Goal: Task Accomplishment & Management: Manage account settings

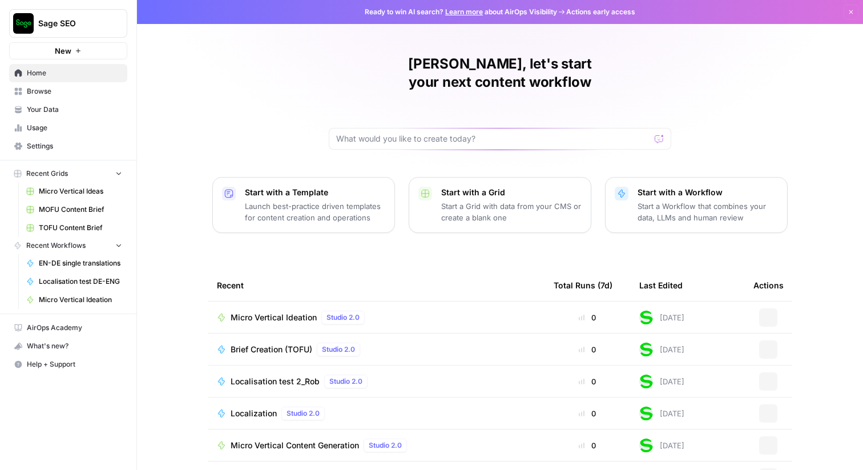
click at [98, 27] on span "Sage SEO" at bounding box center [72, 23] width 69 height 11
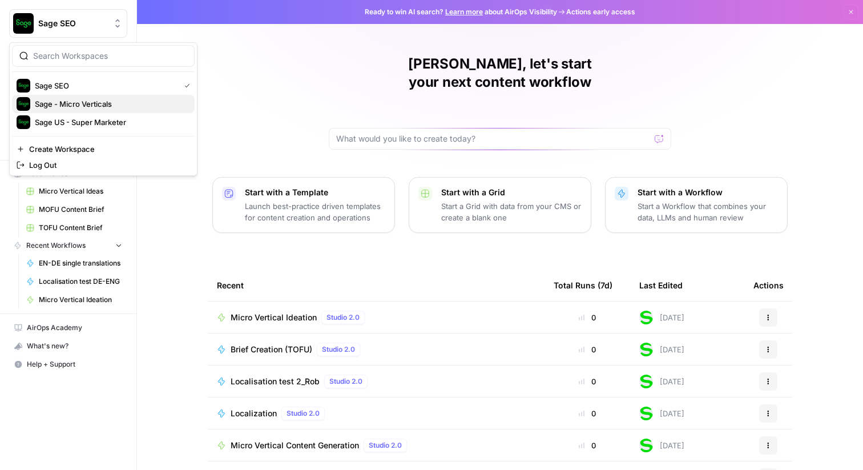
click at [86, 106] on span "Sage - Micro Verticals" at bounding box center [110, 103] width 151 height 11
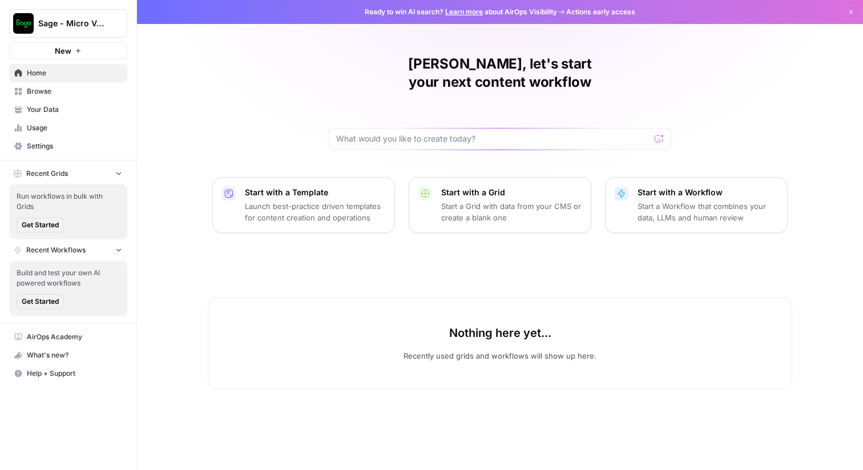
click at [78, 147] on span "Settings" at bounding box center [74, 146] width 95 height 10
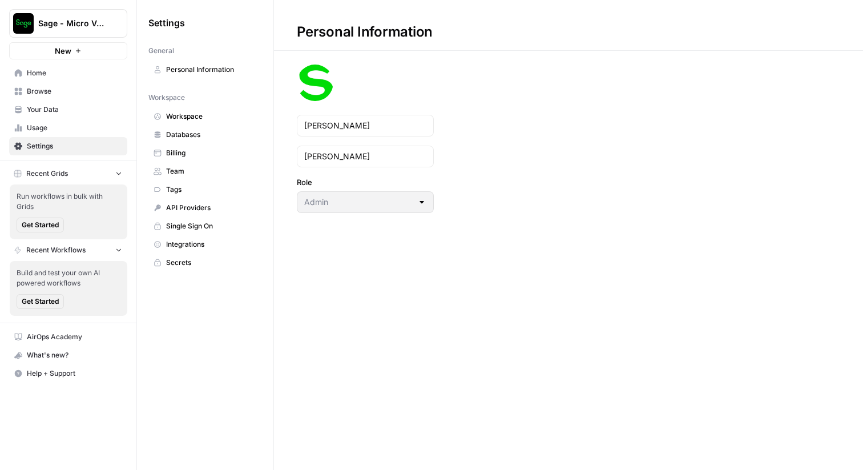
click at [188, 177] on link "Team" at bounding box center [205, 171] width 114 height 18
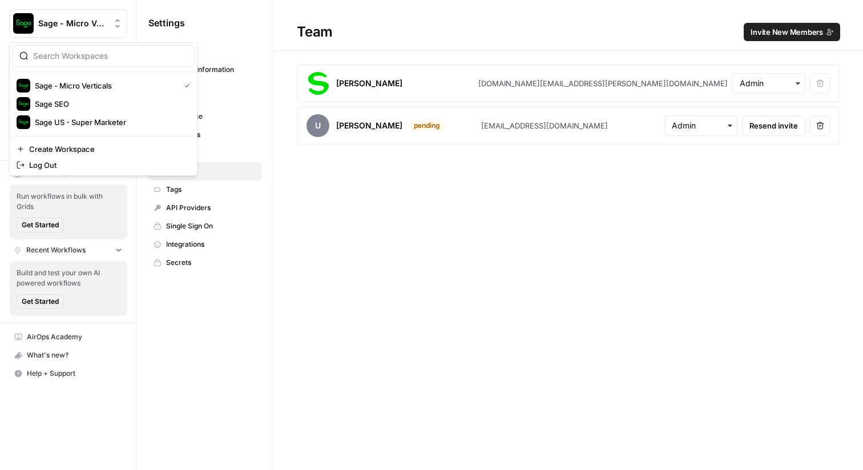
click at [119, 22] on icon "Workspace: Sage - Micro Verticals" at bounding box center [117, 23] width 11 height 11
click at [94, 119] on span "Sage US - Super Marketer" at bounding box center [110, 121] width 151 height 11
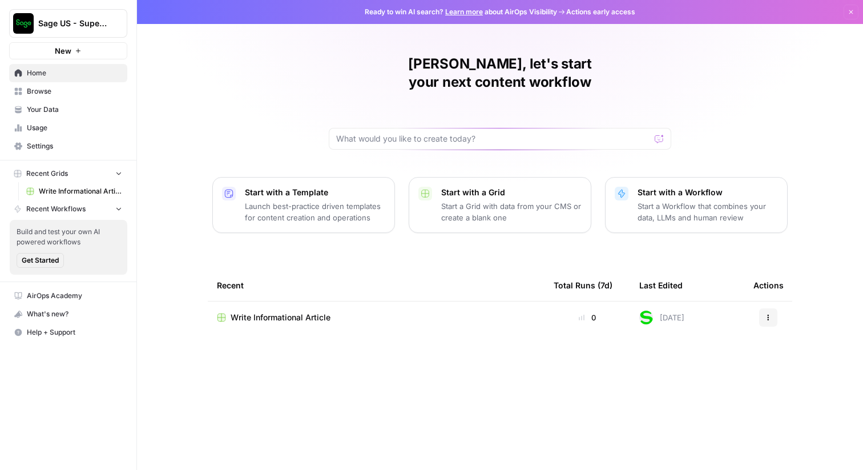
click at [118, 19] on icon "Workspace: Sage US - Super Marketer" at bounding box center [117, 23] width 11 height 11
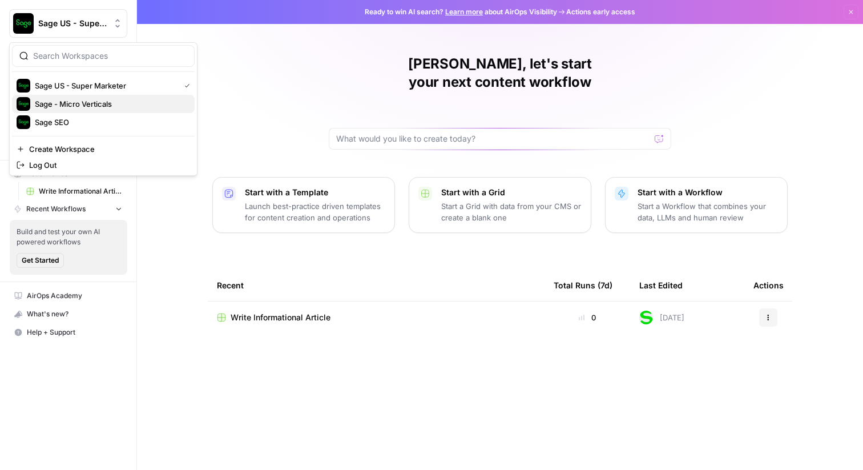
click at [74, 106] on span "Sage - Micro Verticals" at bounding box center [110, 103] width 151 height 11
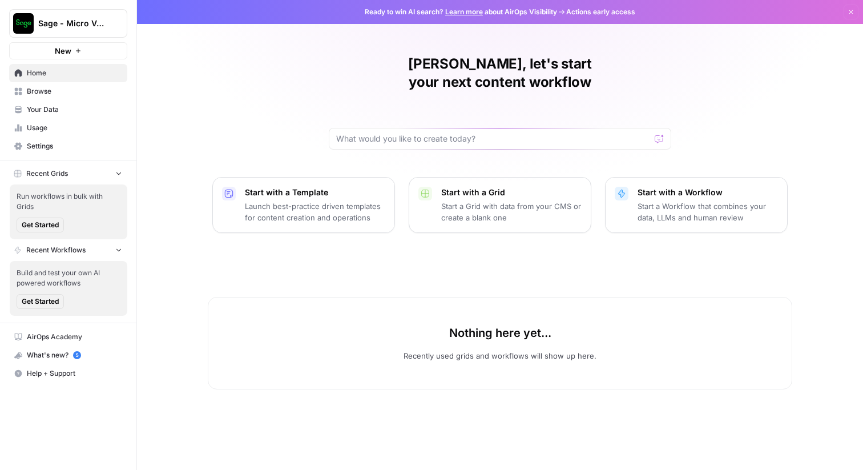
click at [80, 147] on span "Settings" at bounding box center [74, 146] width 95 height 10
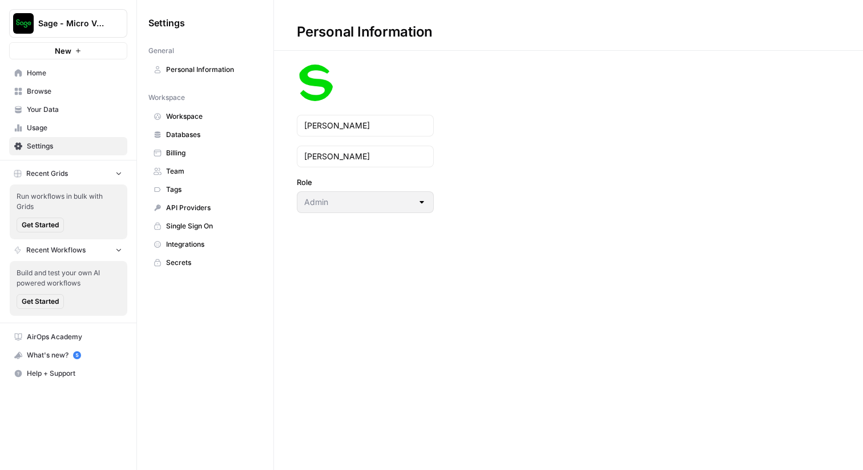
click at [209, 176] on span "Team" at bounding box center [211, 171] width 91 height 10
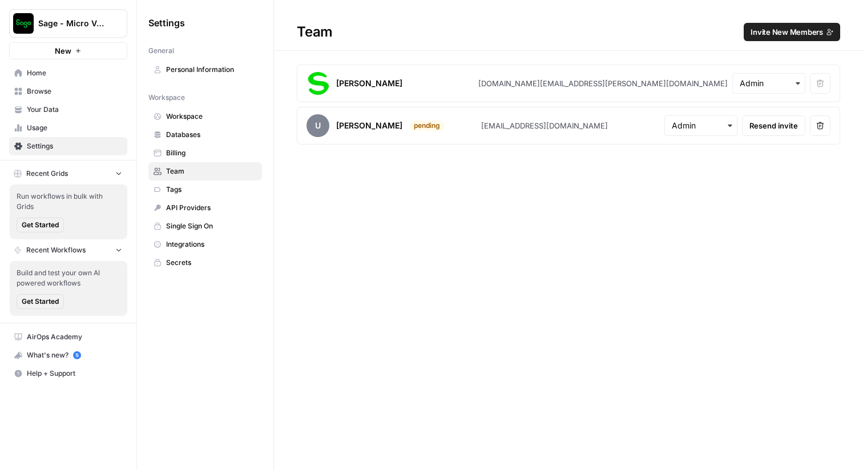
click at [774, 32] on span "Invite New Members" at bounding box center [786, 31] width 72 height 11
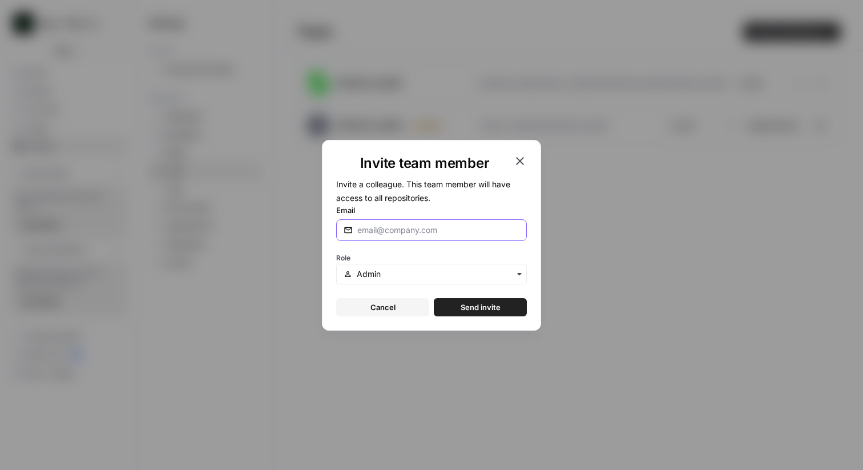
click at [492, 234] on input "Email" at bounding box center [438, 229] width 162 height 11
type input "peter.handley@sage.com"
click at [478, 309] on span "Send invite" at bounding box center [480, 306] width 40 height 11
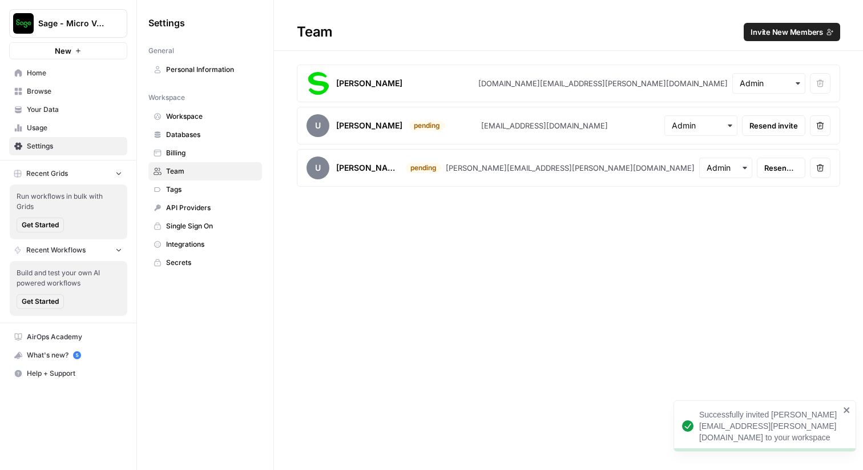
click at [54, 90] on span "Browse" at bounding box center [74, 91] width 95 height 10
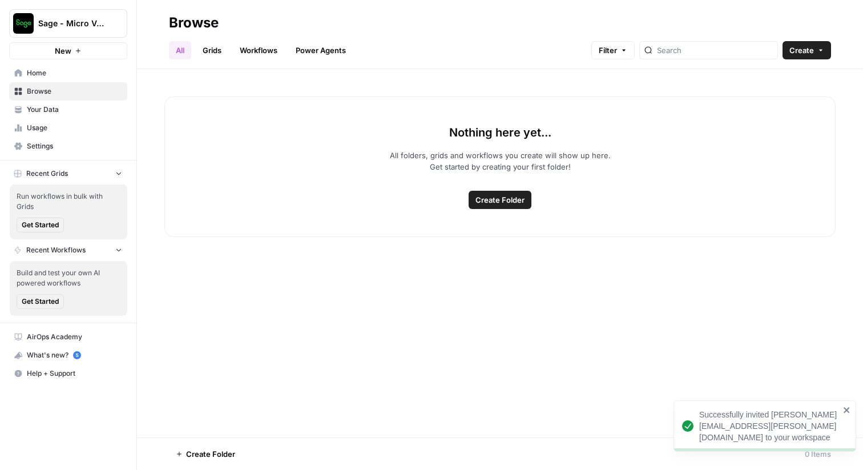
click at [217, 34] on div "All Grids Workflows Power Agents Filter Create" at bounding box center [500, 45] width 662 height 27
click at [217, 42] on link "Grids" at bounding box center [212, 50] width 33 height 18
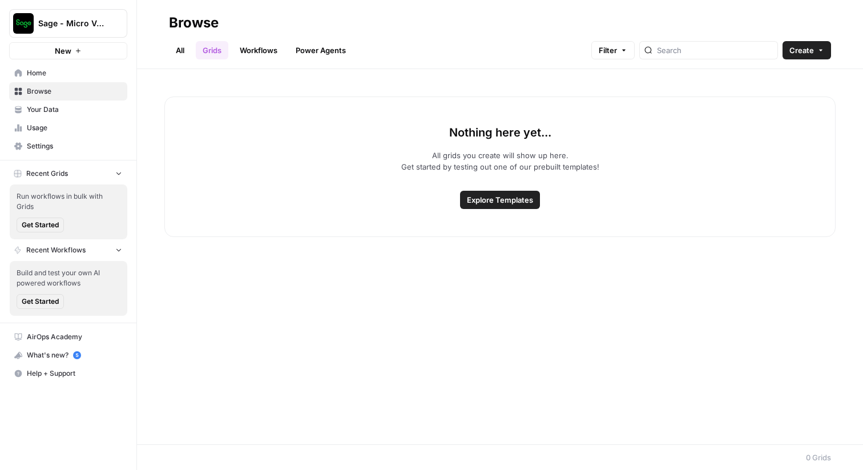
click at [270, 52] on link "Workflows" at bounding box center [258, 50] width 51 height 18
click at [301, 53] on link "Power Agents" at bounding box center [321, 50] width 64 height 18
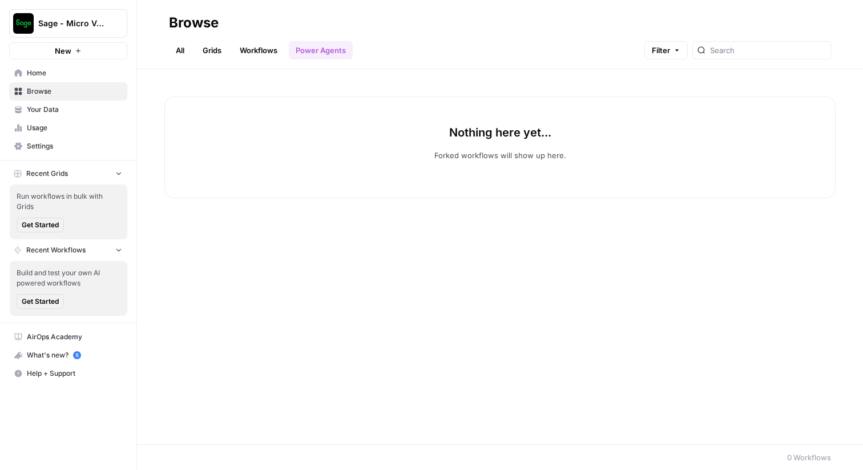
click at [180, 51] on link "All" at bounding box center [180, 50] width 22 height 18
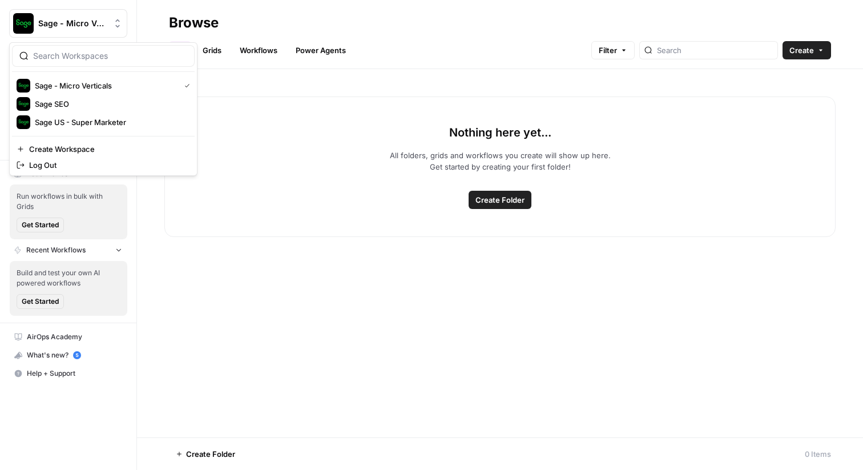
click at [119, 25] on icon "Workspace: Sage - Micro Verticals" at bounding box center [117, 23] width 5 height 9
click at [87, 120] on span "Sage US - Super Marketer" at bounding box center [110, 121] width 151 height 11
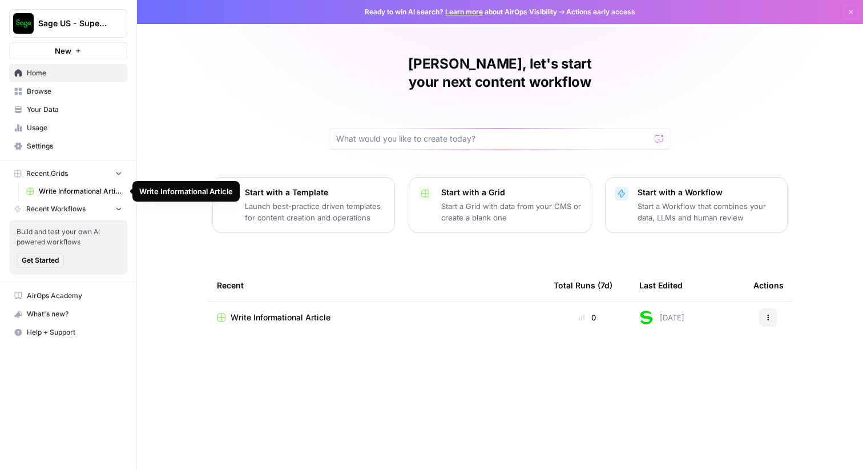
click at [69, 89] on span "Browse" at bounding box center [74, 91] width 95 height 10
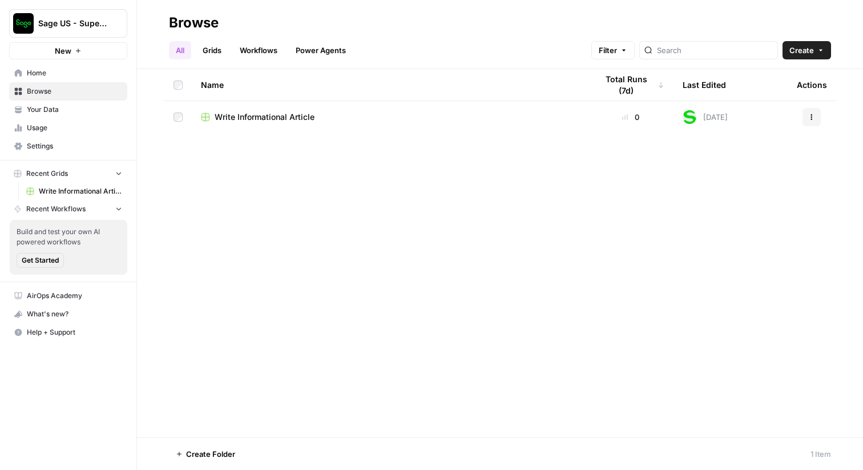
click at [278, 119] on span "Write Informational Article" at bounding box center [265, 116] width 100 height 11
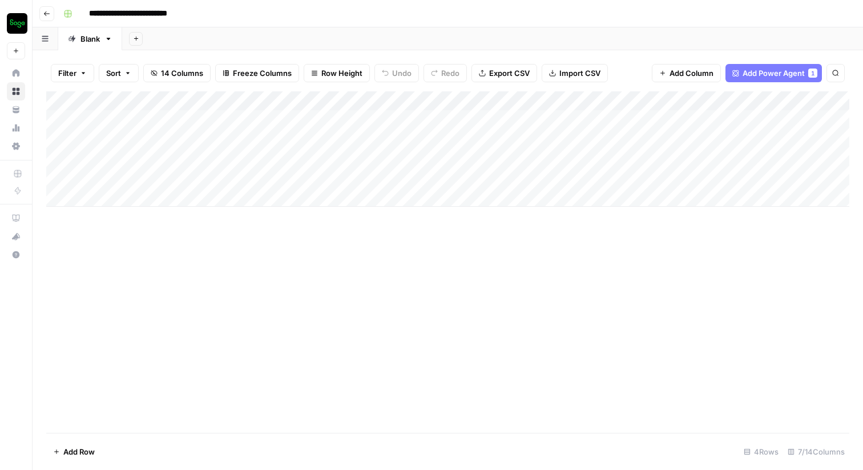
click at [50, 16] on icon "button" at bounding box center [46, 13] width 7 height 7
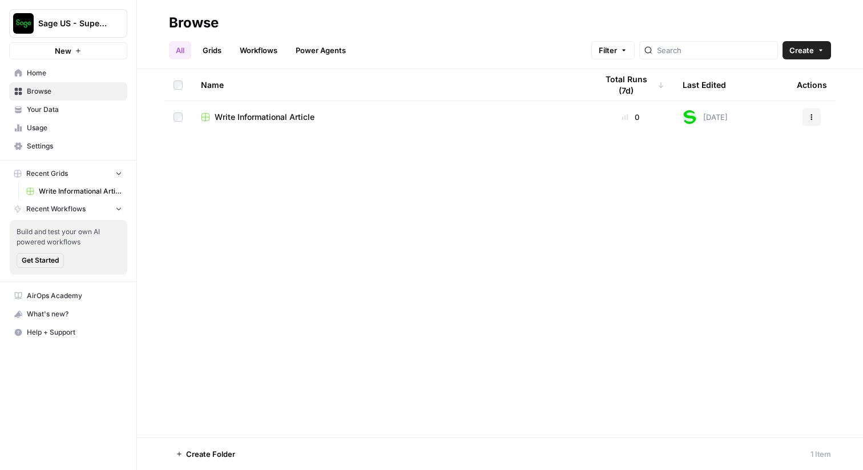
click at [216, 49] on link "Grids" at bounding box center [212, 50] width 33 height 18
click at [271, 46] on link "Workflows" at bounding box center [258, 50] width 51 height 18
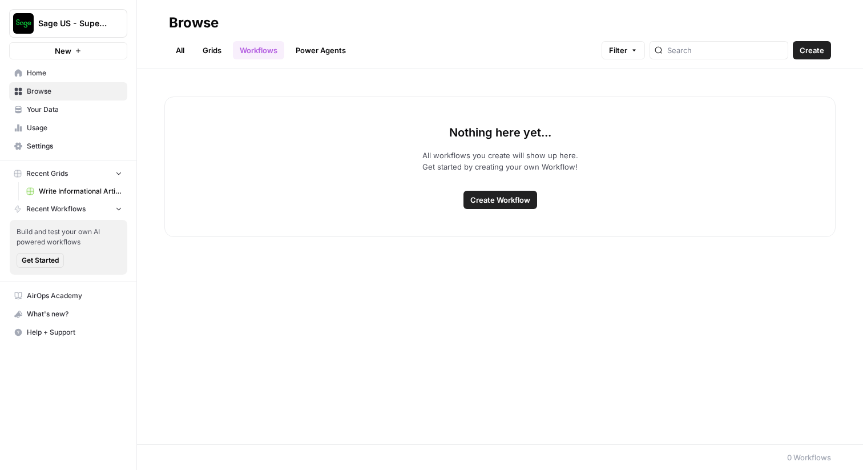
click at [337, 44] on link "Power Agents" at bounding box center [321, 50] width 64 height 18
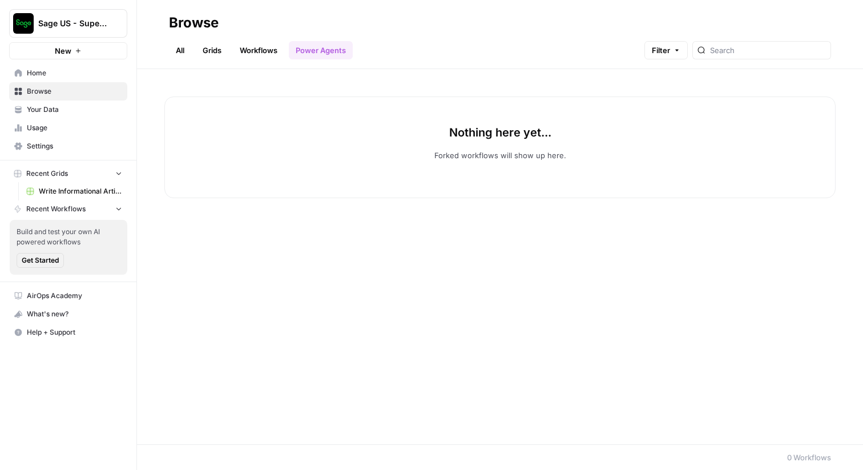
click at [183, 46] on link "All" at bounding box center [180, 50] width 22 height 18
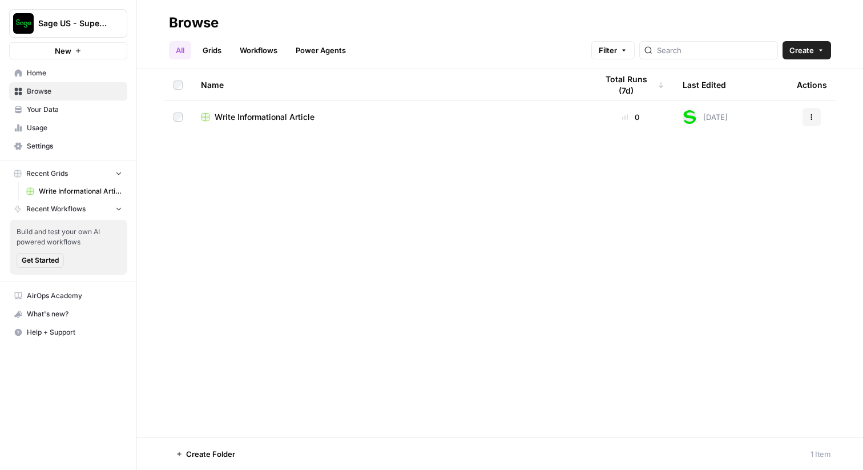
click at [281, 114] on span "Write Informational Article" at bounding box center [265, 116] width 100 height 11
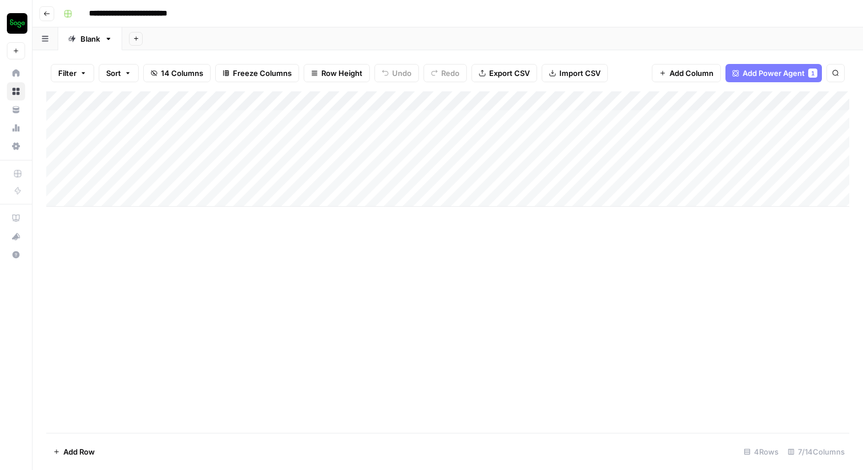
click at [341, 100] on div "Add Column" at bounding box center [447, 148] width 803 height 115
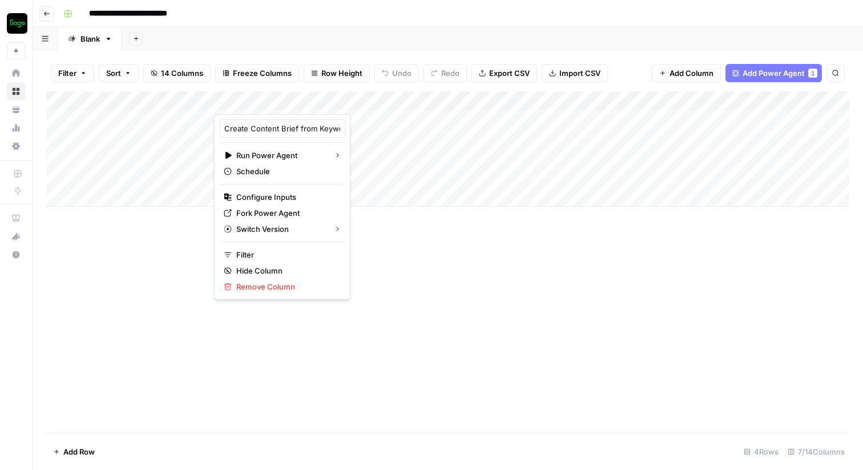
click at [362, 106] on div at bounding box center [300, 102] width 172 height 23
click at [363, 102] on div at bounding box center [300, 102] width 172 height 23
click at [359, 285] on div "Add Column" at bounding box center [447, 261] width 803 height 341
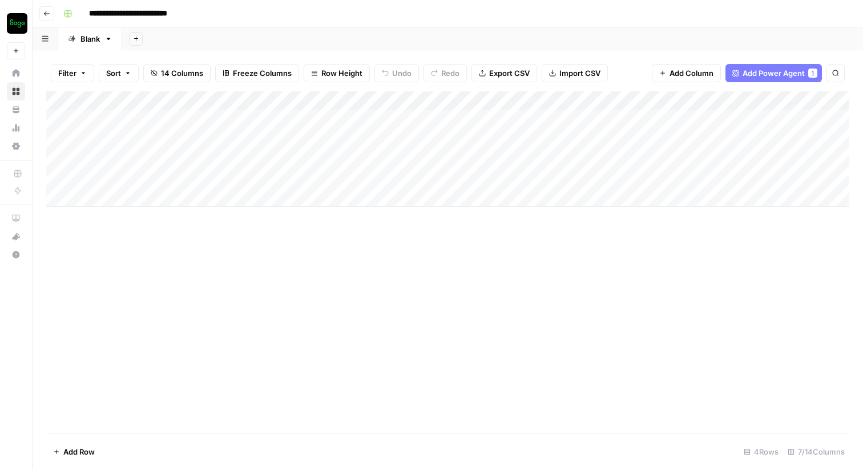
click at [363, 101] on div "Add Column" at bounding box center [447, 148] width 803 height 115
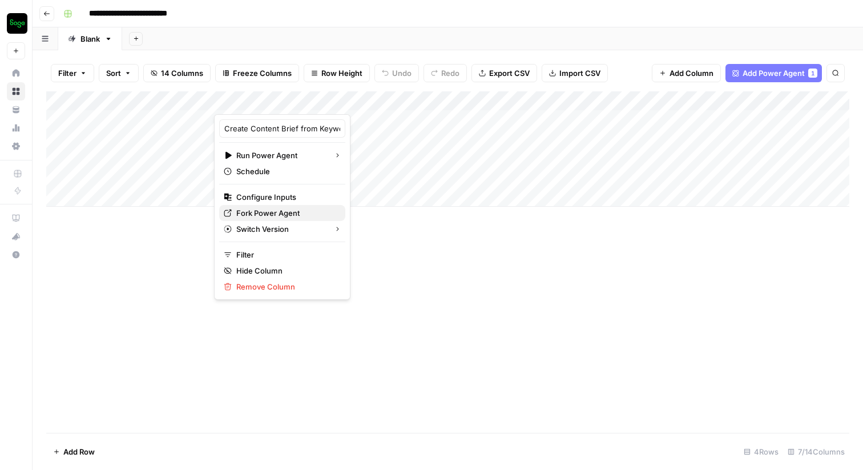
click at [267, 212] on span "Fork Power Agent" at bounding box center [286, 212] width 100 height 11
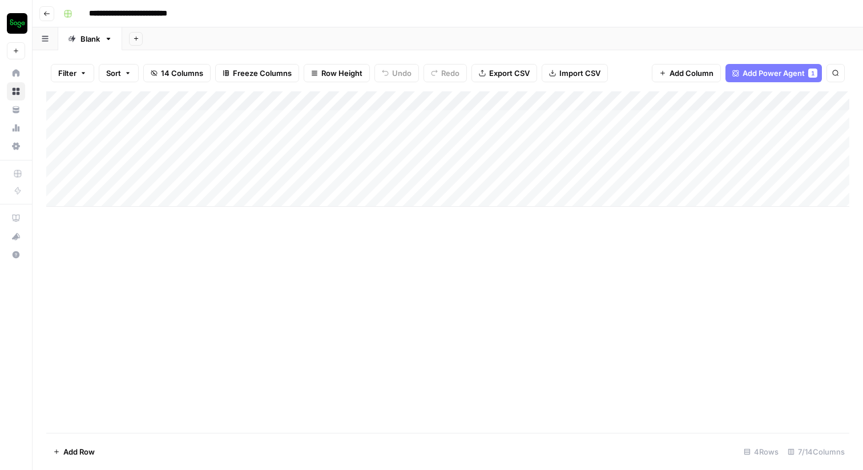
click at [624, 99] on div "Add Column" at bounding box center [447, 148] width 803 height 115
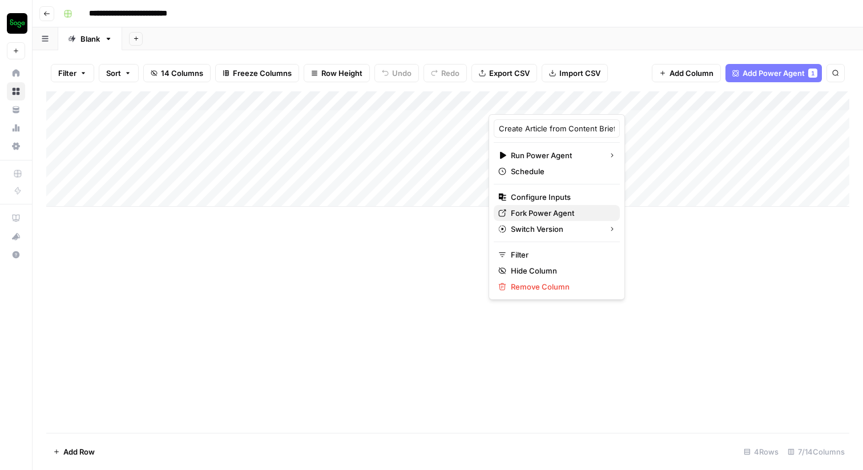
click at [543, 212] on span "Fork Power Agent" at bounding box center [561, 212] width 100 height 11
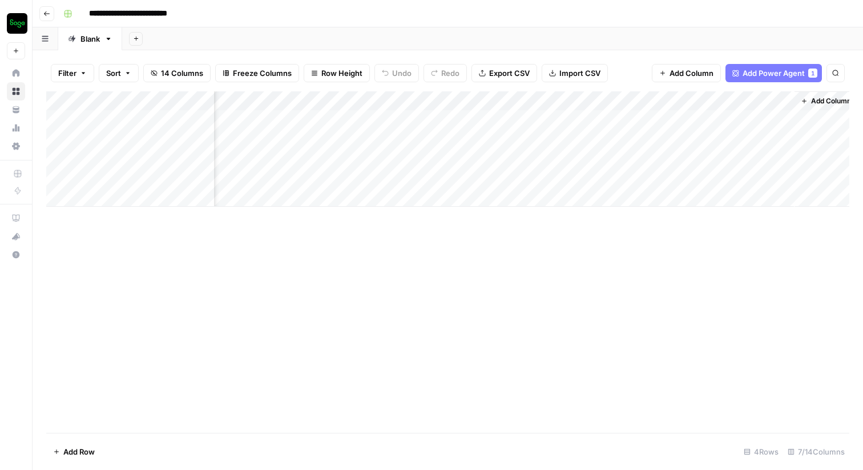
scroll to position [0, 231]
click at [660, 102] on div "Add Column" at bounding box center [447, 148] width 803 height 115
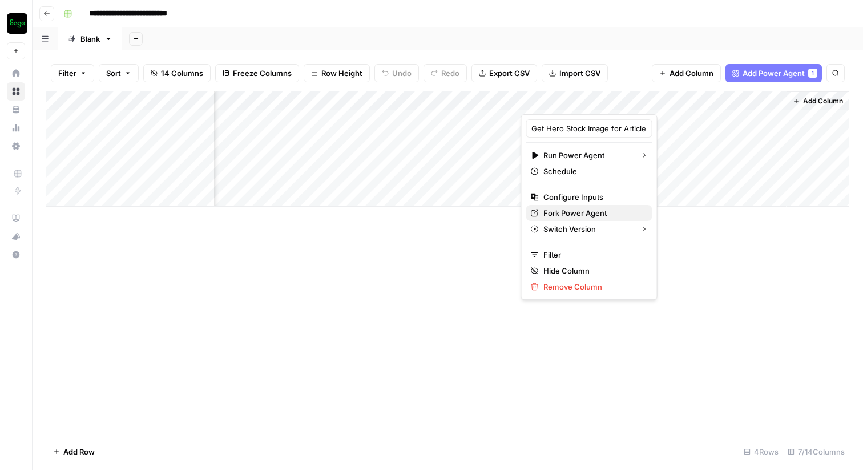
click at [559, 209] on span "Fork Power Agent" at bounding box center [593, 212] width 100 height 11
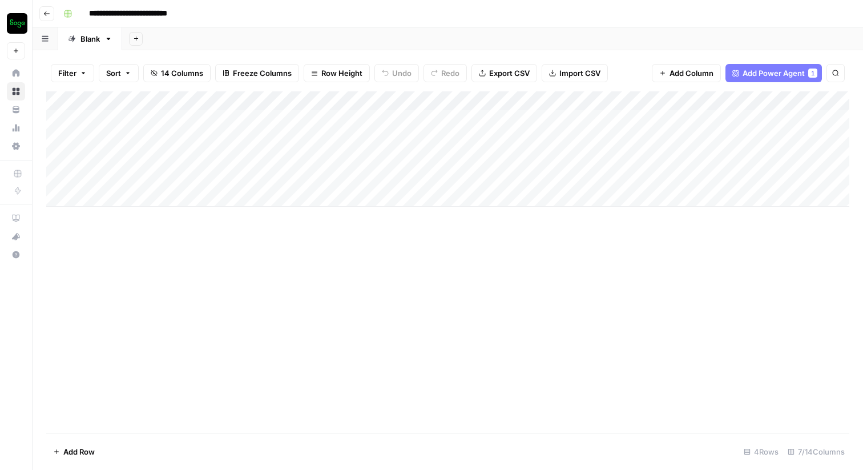
scroll to position [0, 0]
click at [791, 72] on span "Add Power Agent" at bounding box center [773, 72] width 62 height 11
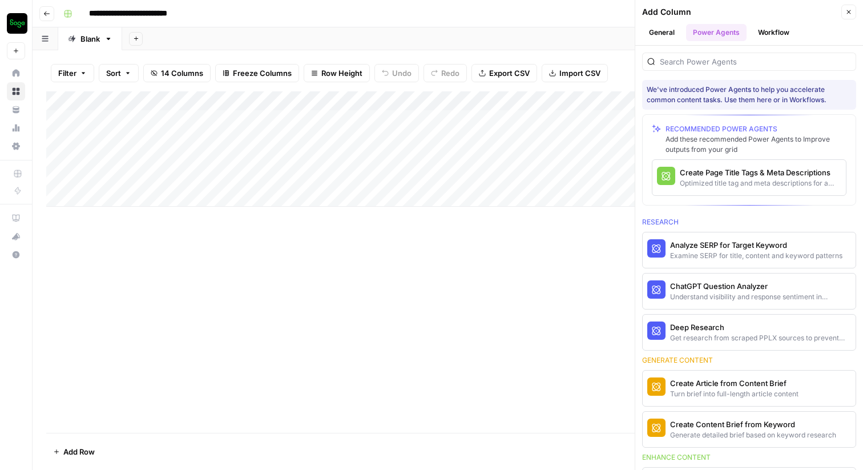
click at [850, 9] on icon "button" at bounding box center [848, 12] width 7 height 7
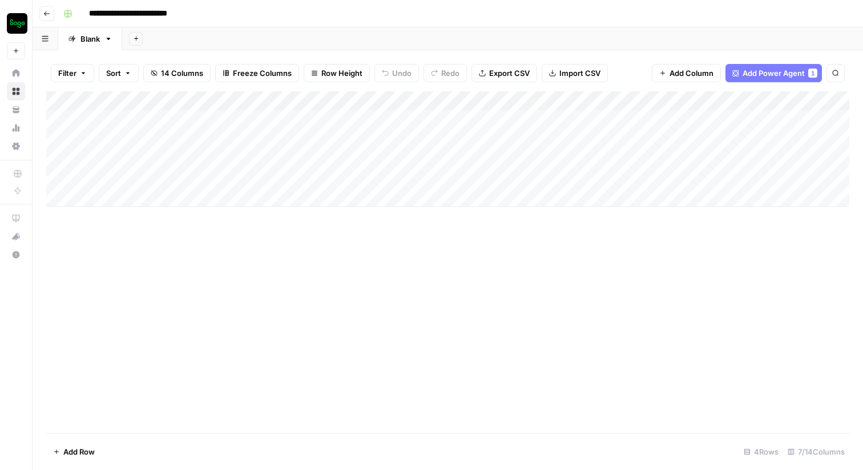
click at [168, 122] on div "Add Column" at bounding box center [447, 148] width 803 height 115
click at [168, 122] on textarea "**********" at bounding box center [166, 120] width 205 height 16
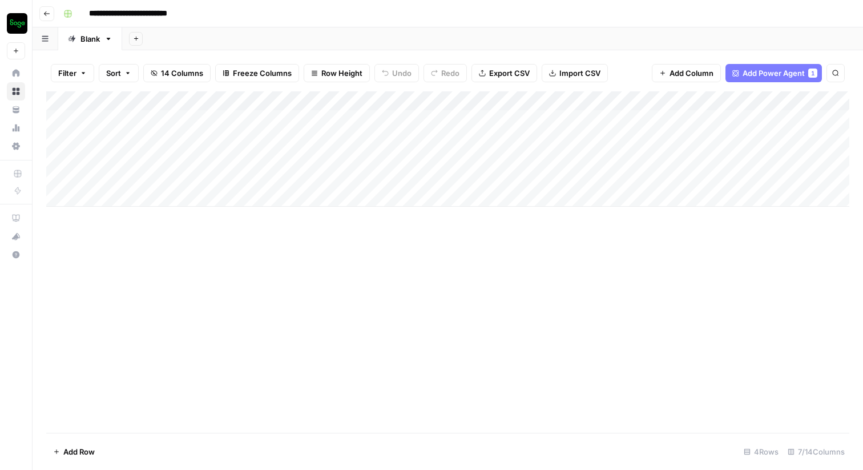
click at [176, 274] on div "Add Column" at bounding box center [447, 261] width 803 height 341
click at [44, 14] on icon "button" at bounding box center [46, 13] width 7 height 7
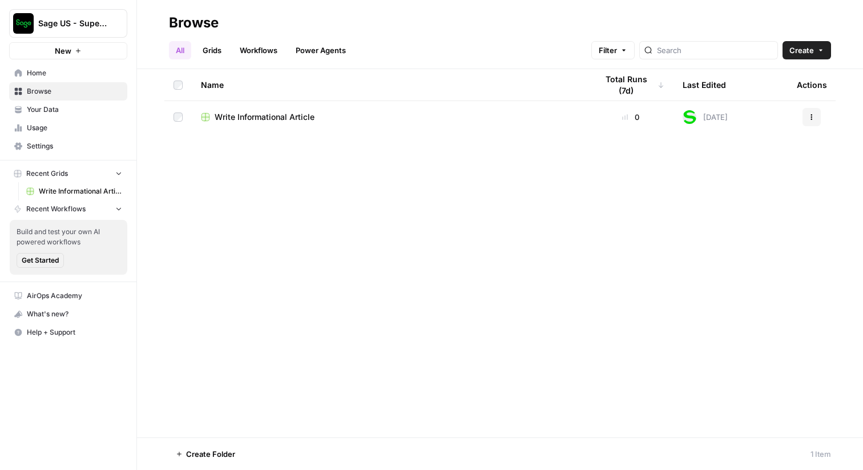
click at [66, 145] on span "Settings" at bounding box center [74, 146] width 95 height 10
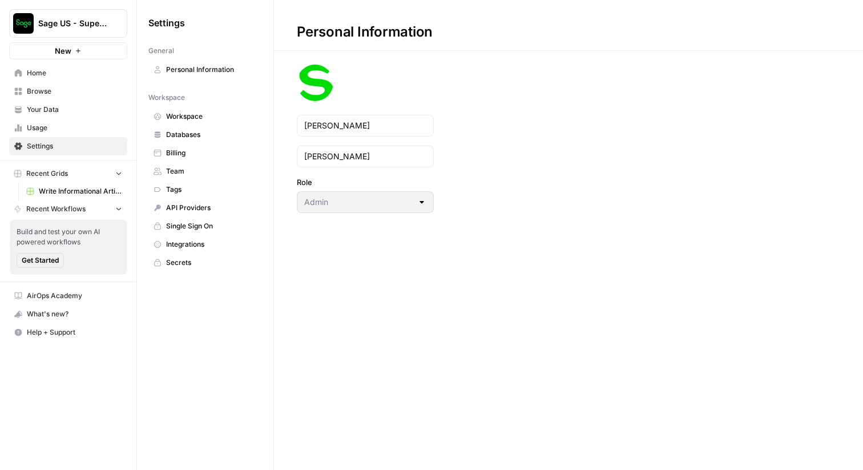
click at [197, 168] on span "Team" at bounding box center [211, 171] width 91 height 10
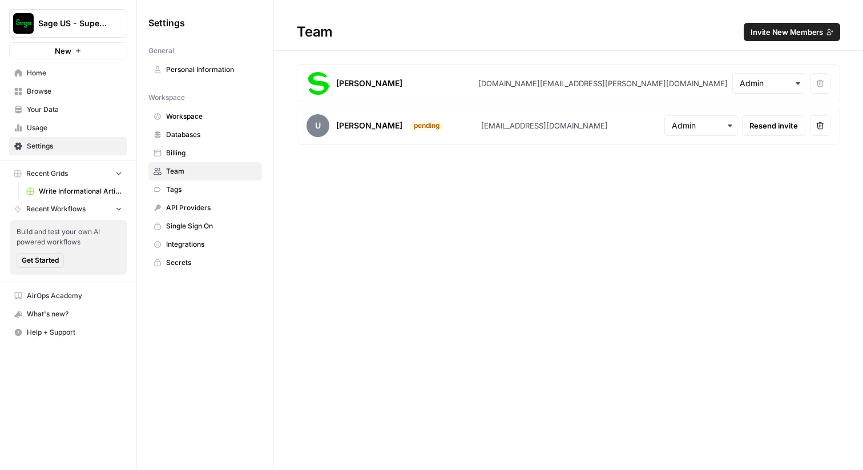
click at [798, 26] on span "Invite New Members" at bounding box center [786, 31] width 72 height 11
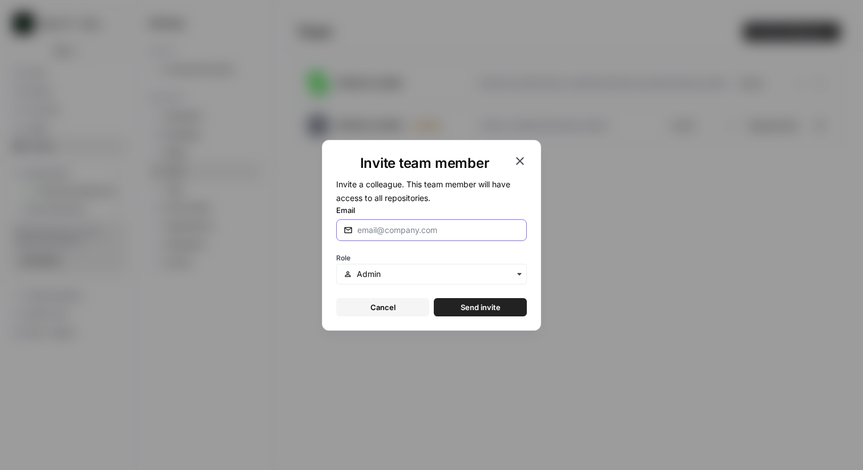
click at [474, 228] on input "Email" at bounding box center [438, 229] width 162 height 11
paste input "peter.handley@sage.com"
type input "peter.handley@sage.com"
click at [474, 309] on span "Send invite" at bounding box center [480, 306] width 40 height 11
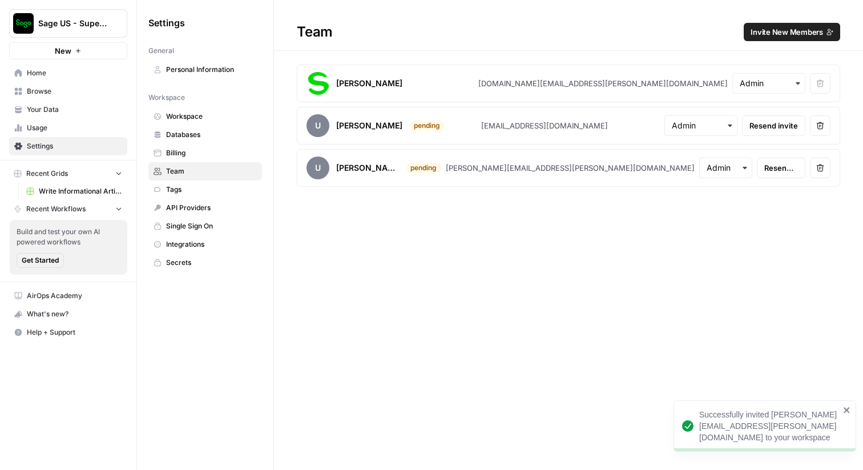
click at [98, 27] on span "Sage US - Super Marketer" at bounding box center [72, 23] width 69 height 11
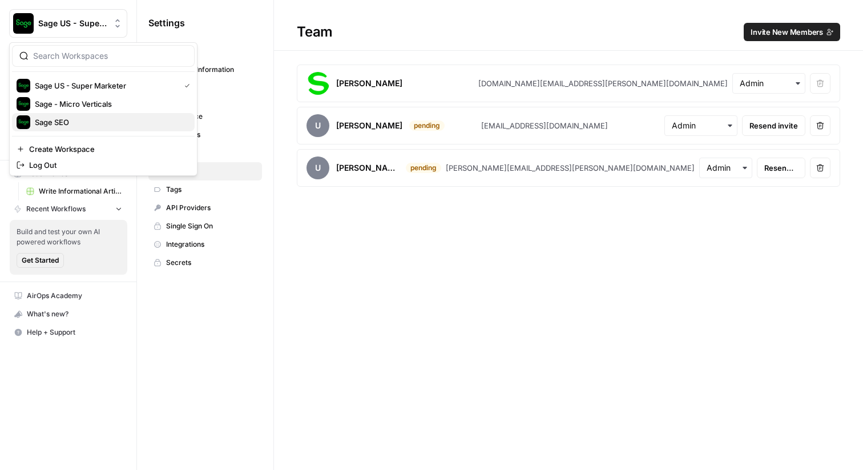
click at [79, 120] on span "Sage SEO" at bounding box center [110, 121] width 151 height 11
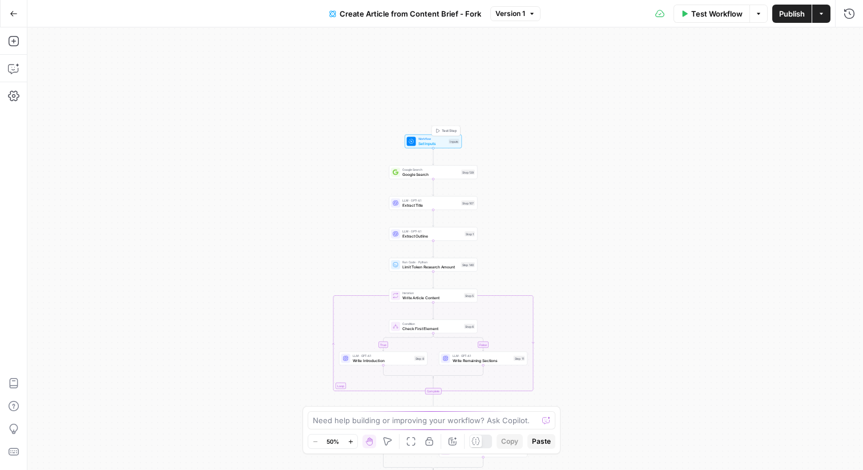
click at [428, 143] on span "Set Inputs" at bounding box center [432, 143] width 29 height 6
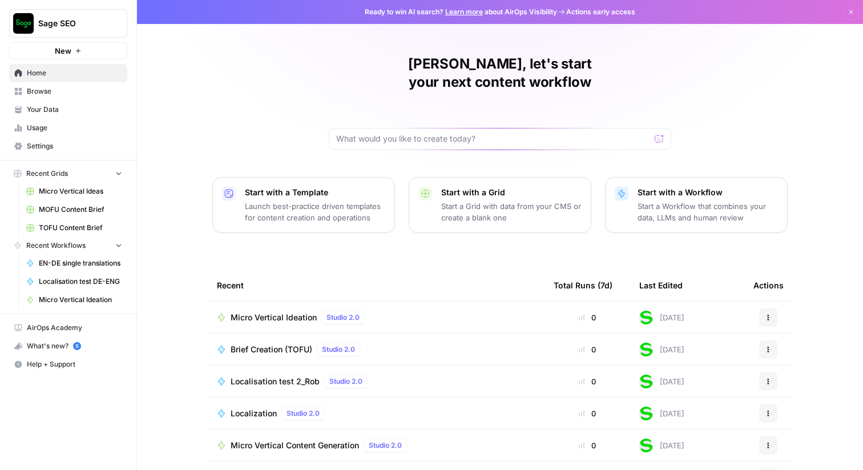
click at [43, 89] on span "Browse" at bounding box center [74, 91] width 95 height 10
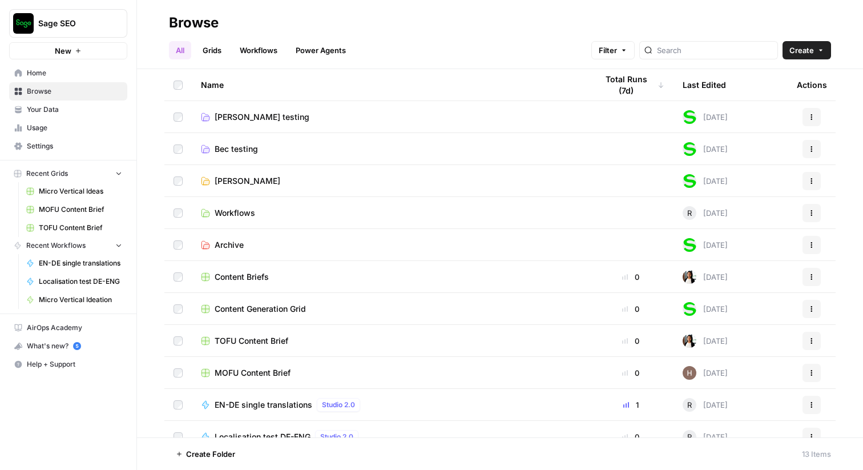
click at [243, 181] on span "Rob Testing" at bounding box center [248, 180] width 66 height 11
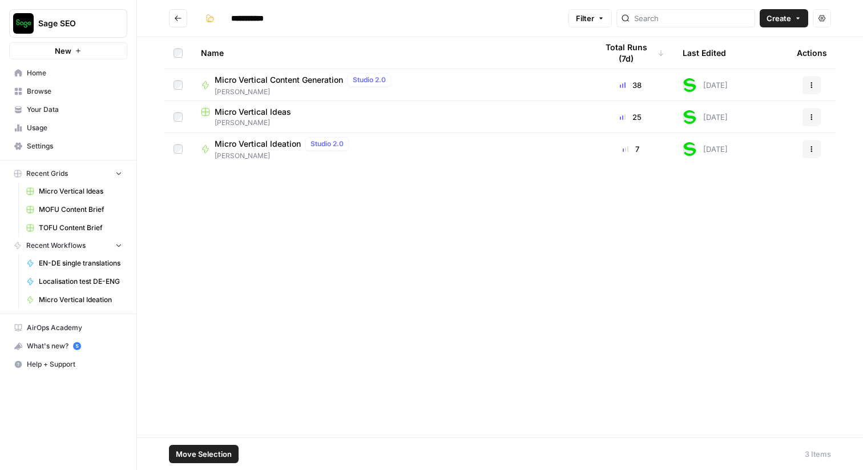
click at [808, 153] on button "Actions" at bounding box center [811, 149] width 18 height 18
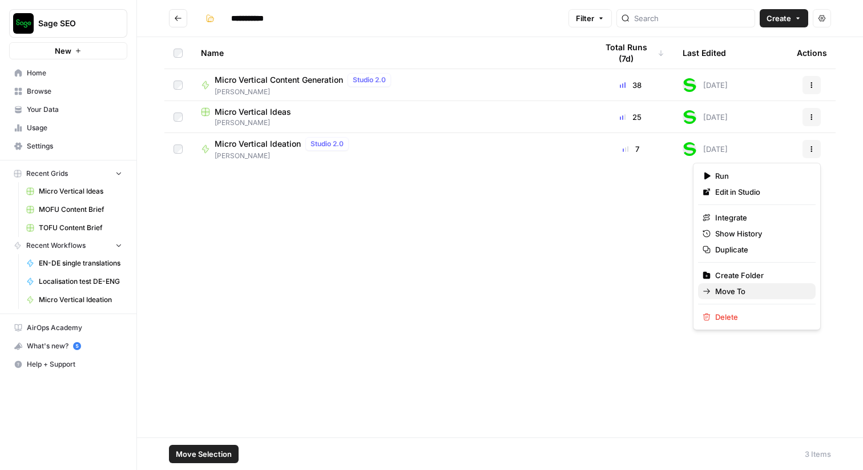
click at [728, 292] on span "Move To" at bounding box center [760, 290] width 91 height 11
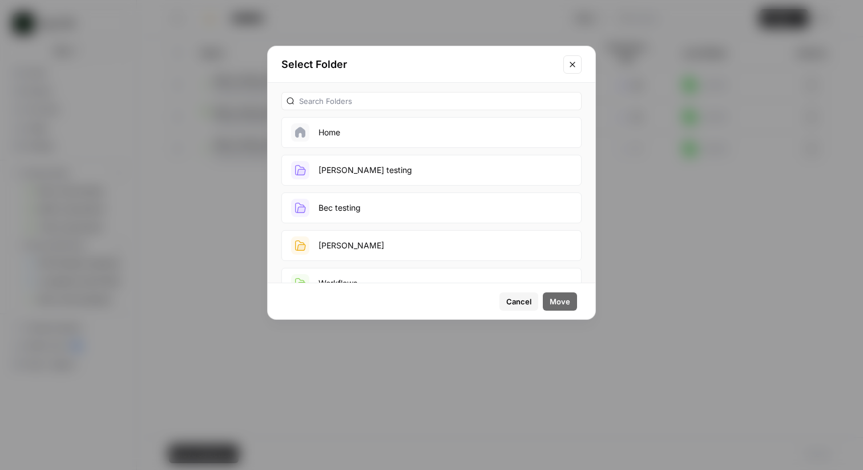
click at [515, 298] on span "Cancel" at bounding box center [518, 301] width 25 height 11
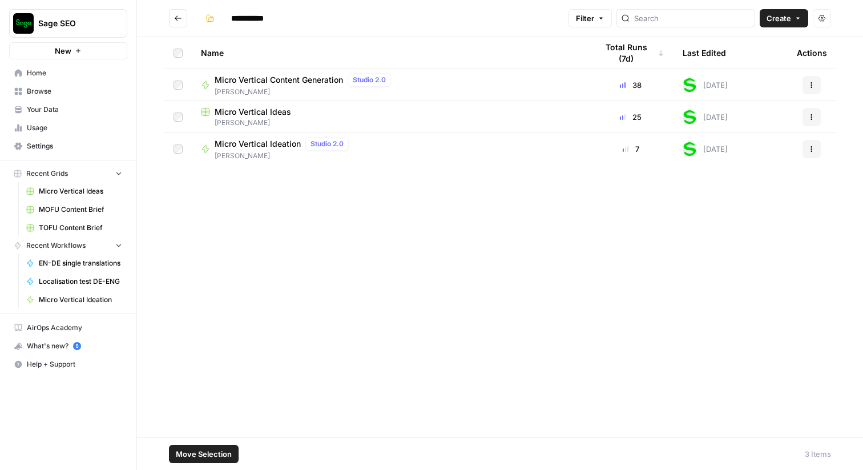
click at [257, 149] on div "Micro Vertical Ideation Studio 2.0" at bounding box center [284, 144] width 139 height 14
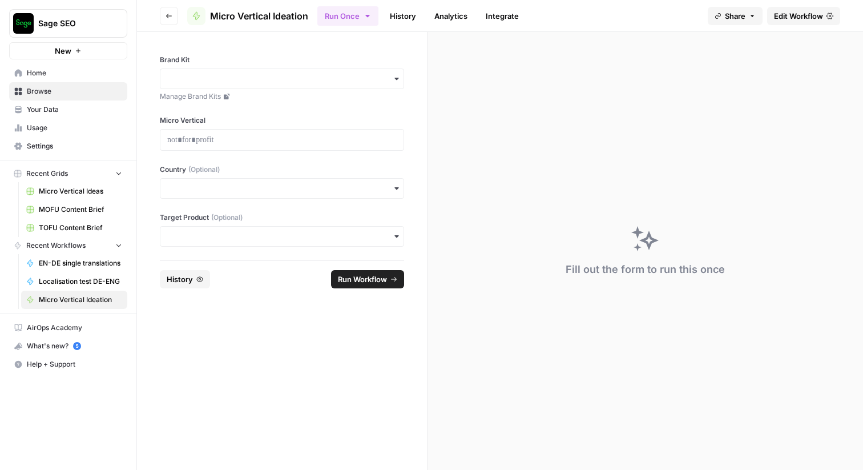
click at [742, 17] on span "Share" at bounding box center [735, 15] width 21 height 11
click at [763, 48] on div at bounding box center [768, 46] width 11 height 11
click at [765, 72] on icon at bounding box center [769, 71] width 9 height 9
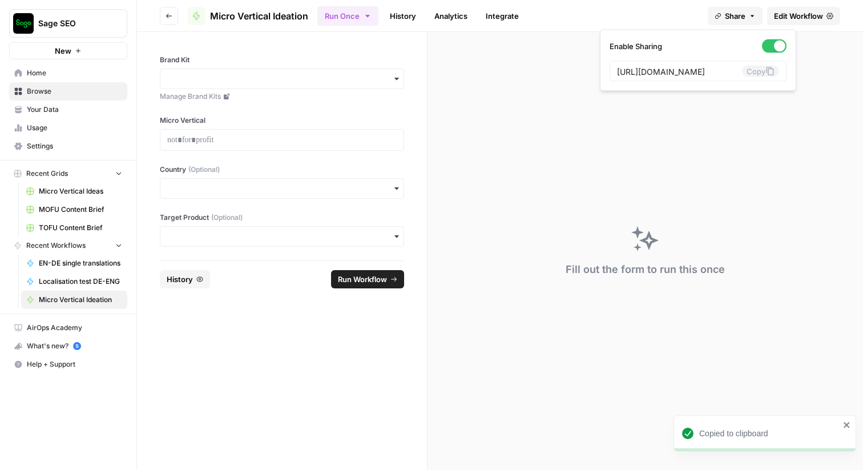
click at [762, 50] on div at bounding box center [774, 46] width 25 height 14
click at [818, 13] on span "Edit Workflow" at bounding box center [798, 15] width 49 height 11
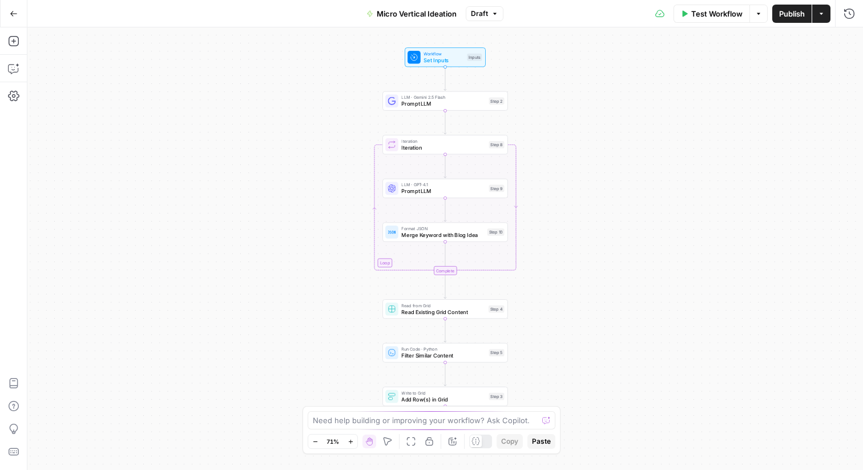
click at [820, 18] on button "Actions" at bounding box center [821, 14] width 18 height 18
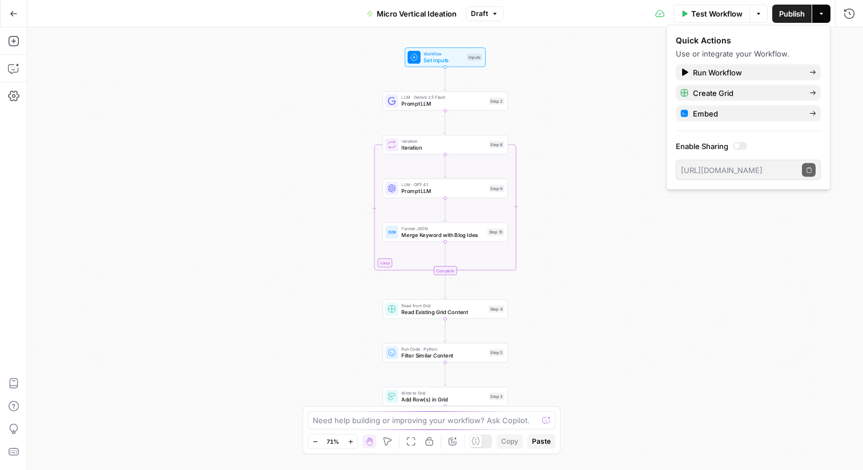
click at [820, 18] on button "Actions" at bounding box center [821, 14] width 18 height 18
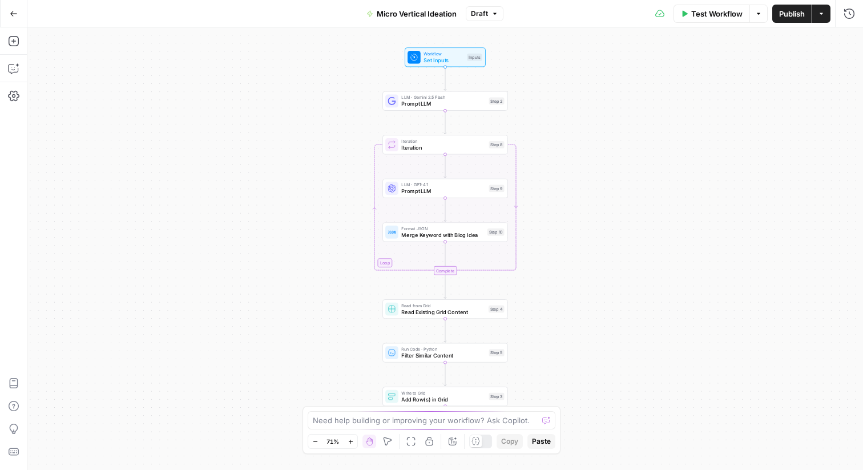
click at [760, 13] on button "Options" at bounding box center [758, 14] width 18 height 18
click at [660, 90] on div "Workflow Set Inputs Inputs LLM · Gemini 2.5 Flash Prompt LLM Step 2 Loop Iterat…" at bounding box center [444, 248] width 835 height 442
click at [10, 97] on icon "button" at bounding box center [13, 95] width 11 height 11
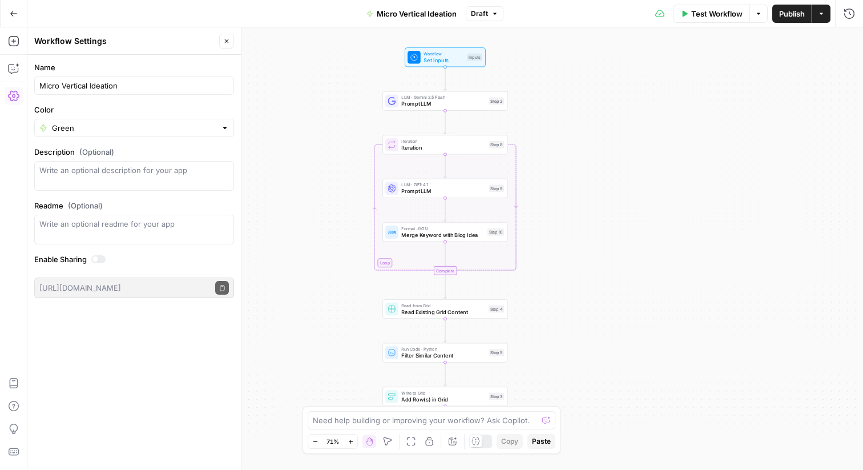
click at [142, 334] on div "Name Micro Vertical Ideation Color Green Description (Optional) Readme (Optiona…" at bounding box center [133, 262] width 213 height 415
click at [13, 102] on button "Settings" at bounding box center [14, 96] width 18 height 18
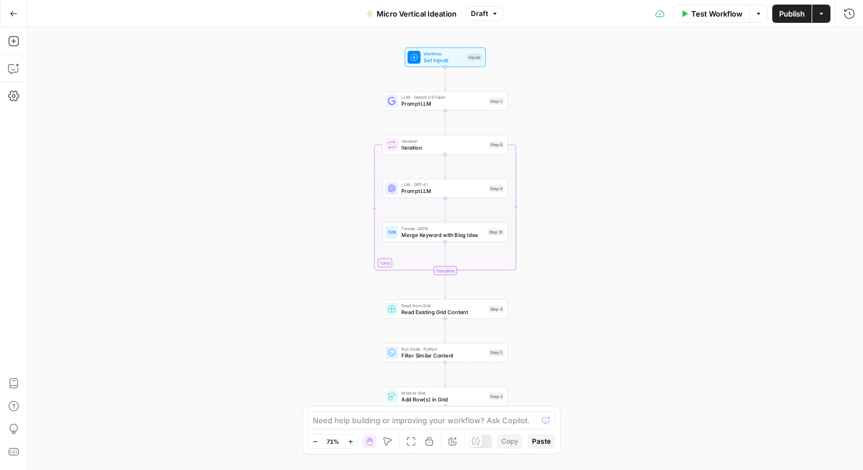
click at [24, 19] on div "Go Back" at bounding box center [13, 13] width 27 height 27
click at [18, 11] on button "Go Back" at bounding box center [13, 13] width 21 height 21
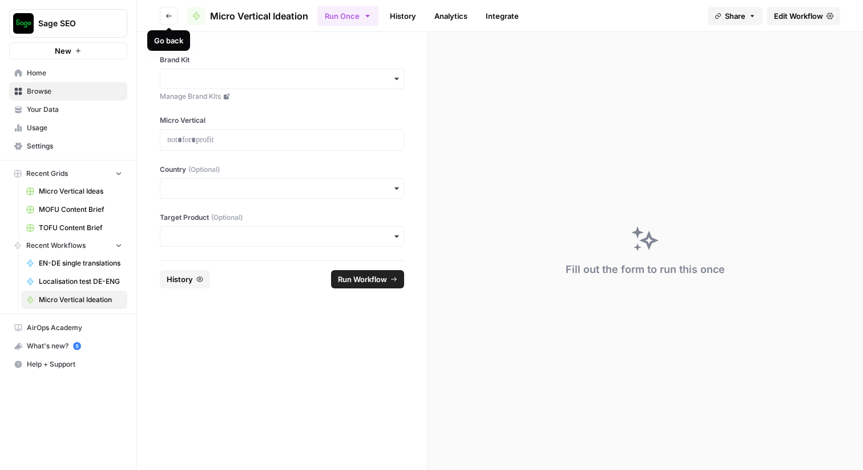
click at [175, 20] on button "Go back" at bounding box center [169, 16] width 18 height 18
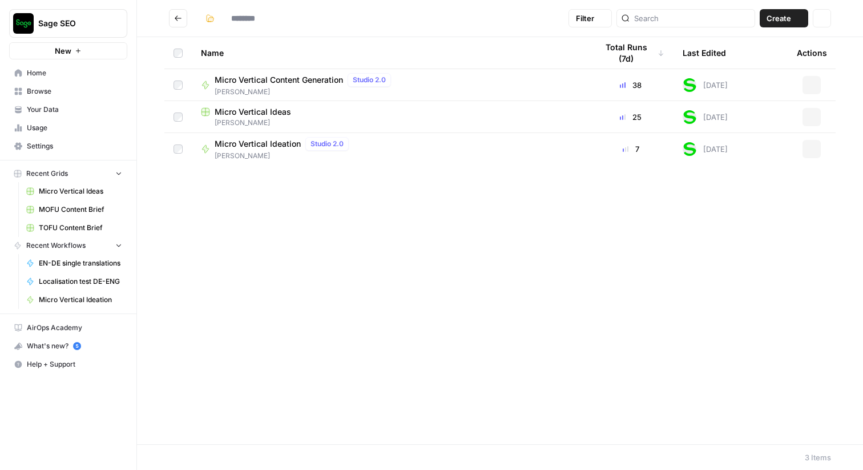
type input "**********"
click at [175, 21] on icon "Go back" at bounding box center [178, 18] width 8 height 8
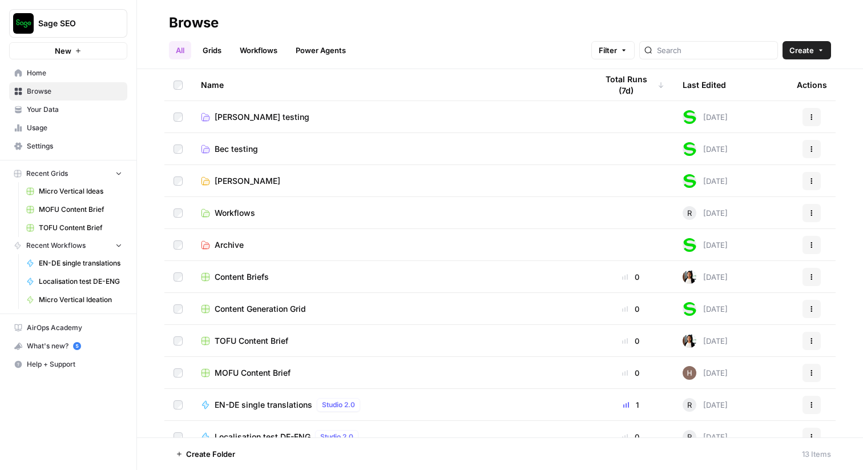
click at [245, 175] on span "Rob Testing" at bounding box center [248, 180] width 66 height 11
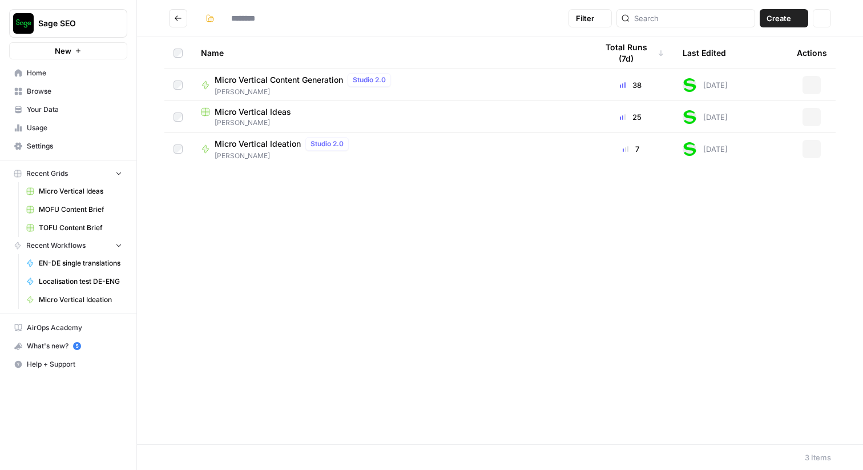
type input "**********"
click at [813, 83] on icon "button" at bounding box center [811, 85] width 7 height 7
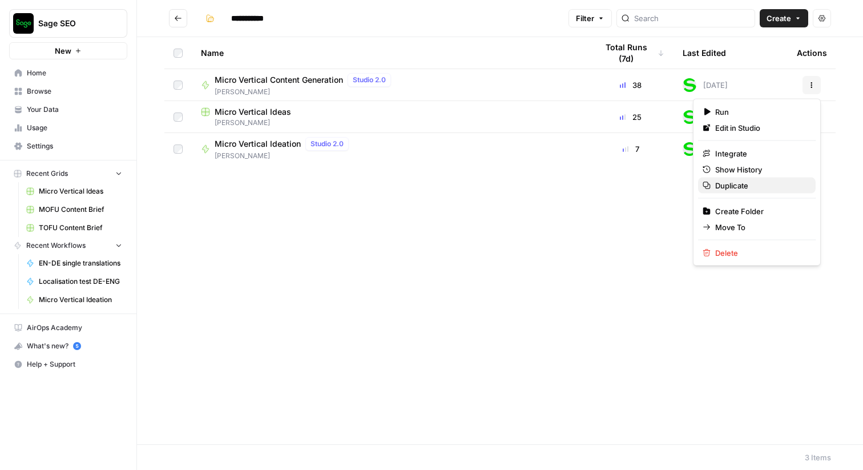
click at [744, 183] on span "Duplicate" at bounding box center [760, 185] width 91 height 11
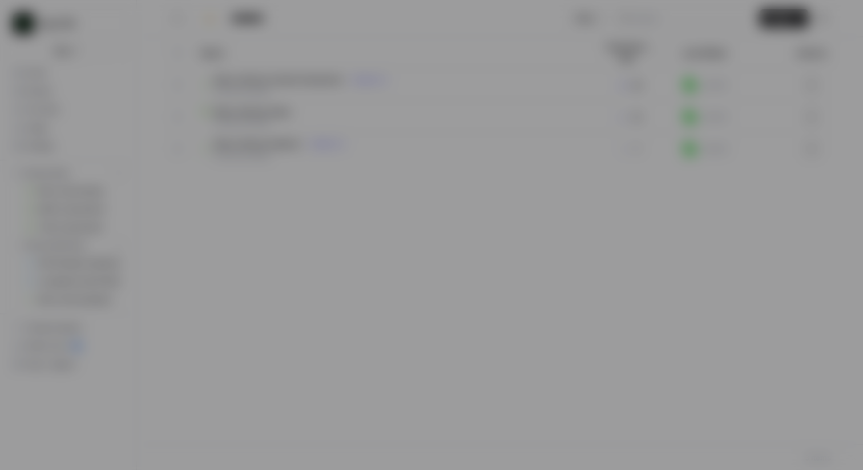
type input "Micro Vertical Content Generation"
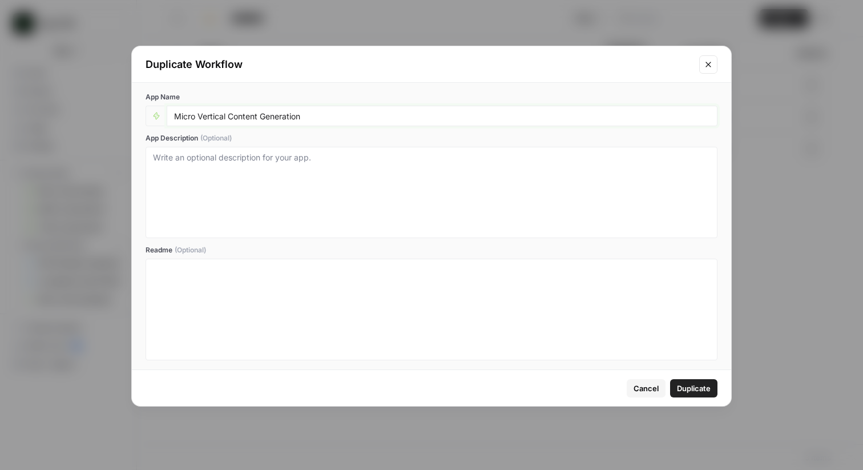
click at [190, 120] on input "Micro Vertical Content Generation" at bounding box center [442, 116] width 536 height 10
click at [640, 384] on span "Cancel" at bounding box center [645, 387] width 25 height 11
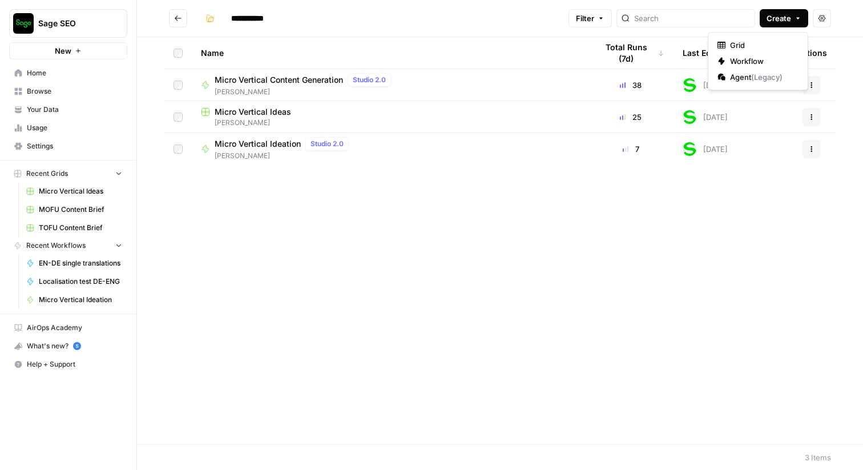
click at [796, 15] on icon "button" at bounding box center [797, 18] width 7 height 7
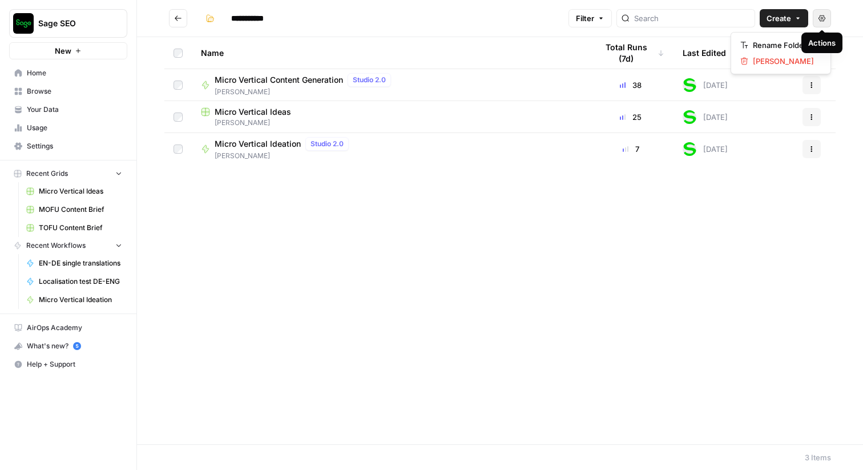
click at [826, 21] on button "Actions" at bounding box center [821, 18] width 18 height 18
click at [616, 223] on div "Name Total Runs (7d) Last Edited Actions Micro Vertical Content Generation Stud…" at bounding box center [500, 240] width 726 height 407
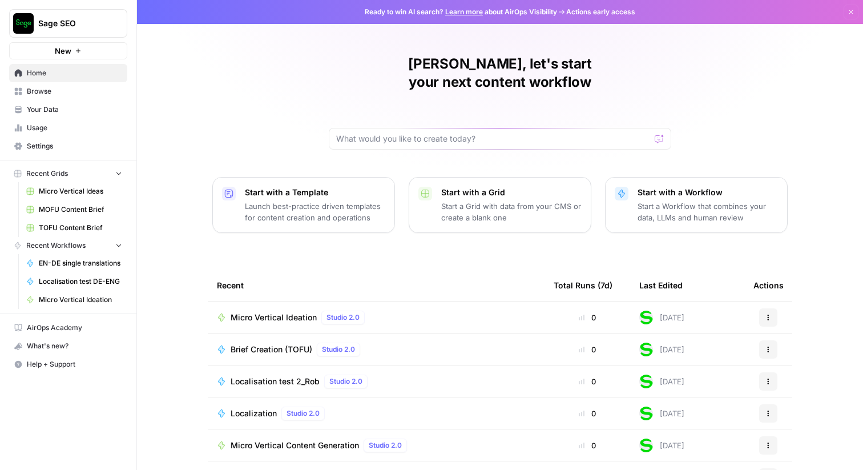
click at [74, 15] on button "Sage SEO" at bounding box center [68, 23] width 118 height 29
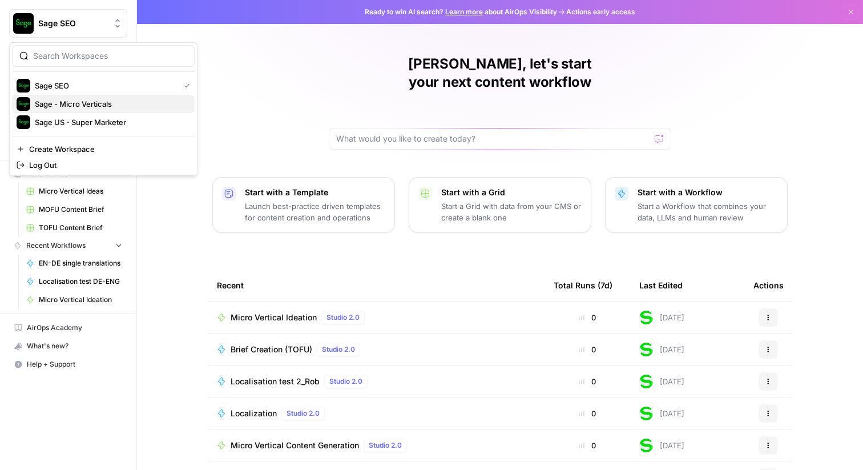
click at [87, 102] on span "Sage - Micro Verticals" at bounding box center [110, 103] width 151 height 11
